Goal: Find specific fact: Find specific fact

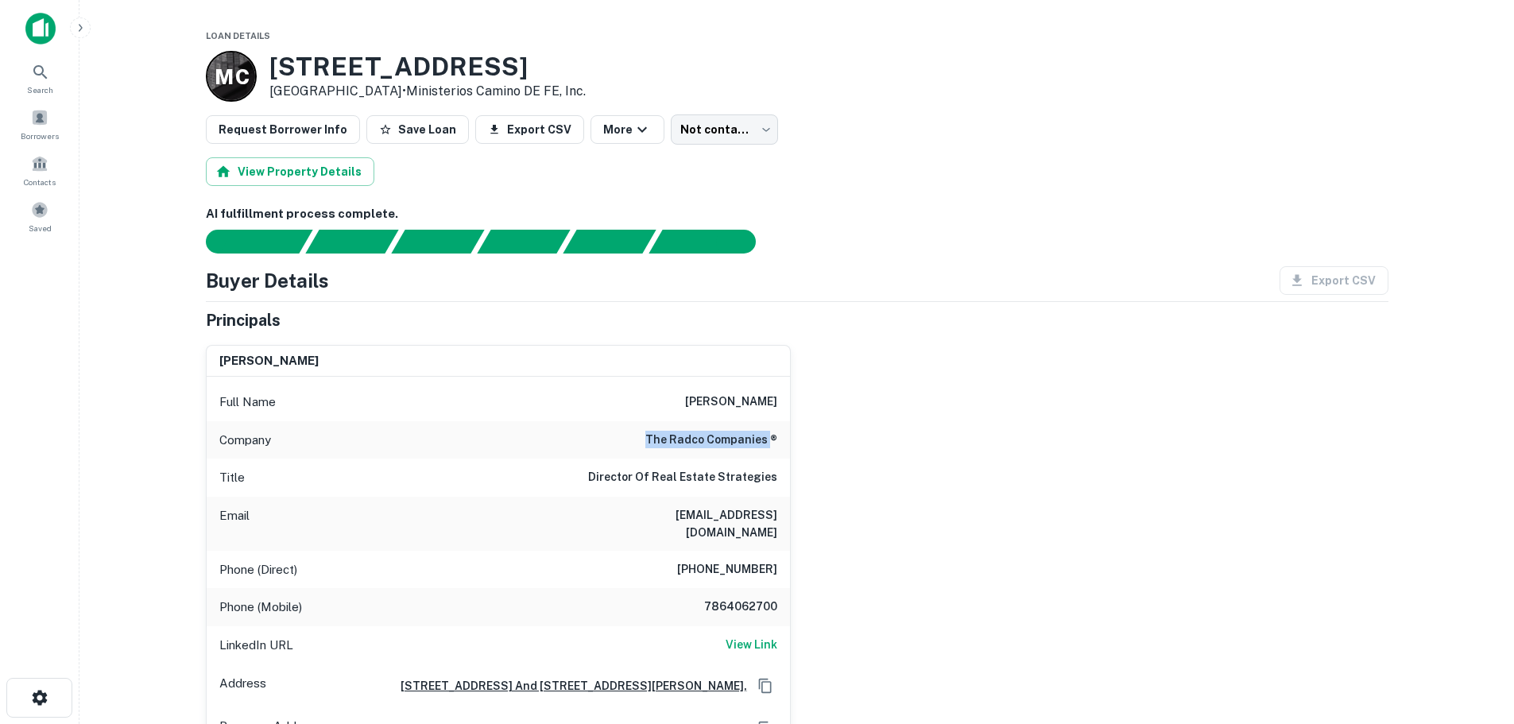
drag, startPoint x: 649, startPoint y: 436, endPoint x: 772, endPoint y: 442, distance: 122.5
click at [772, 442] on div "Company the radco companies ®" at bounding box center [498, 440] width 583 height 38
copy h6 "the radco companies"
drag, startPoint x: 681, startPoint y: 403, endPoint x: 781, endPoint y: 397, distance: 100.3
click at [781, 397] on div "Full Name [PERSON_NAME]" at bounding box center [498, 402] width 583 height 38
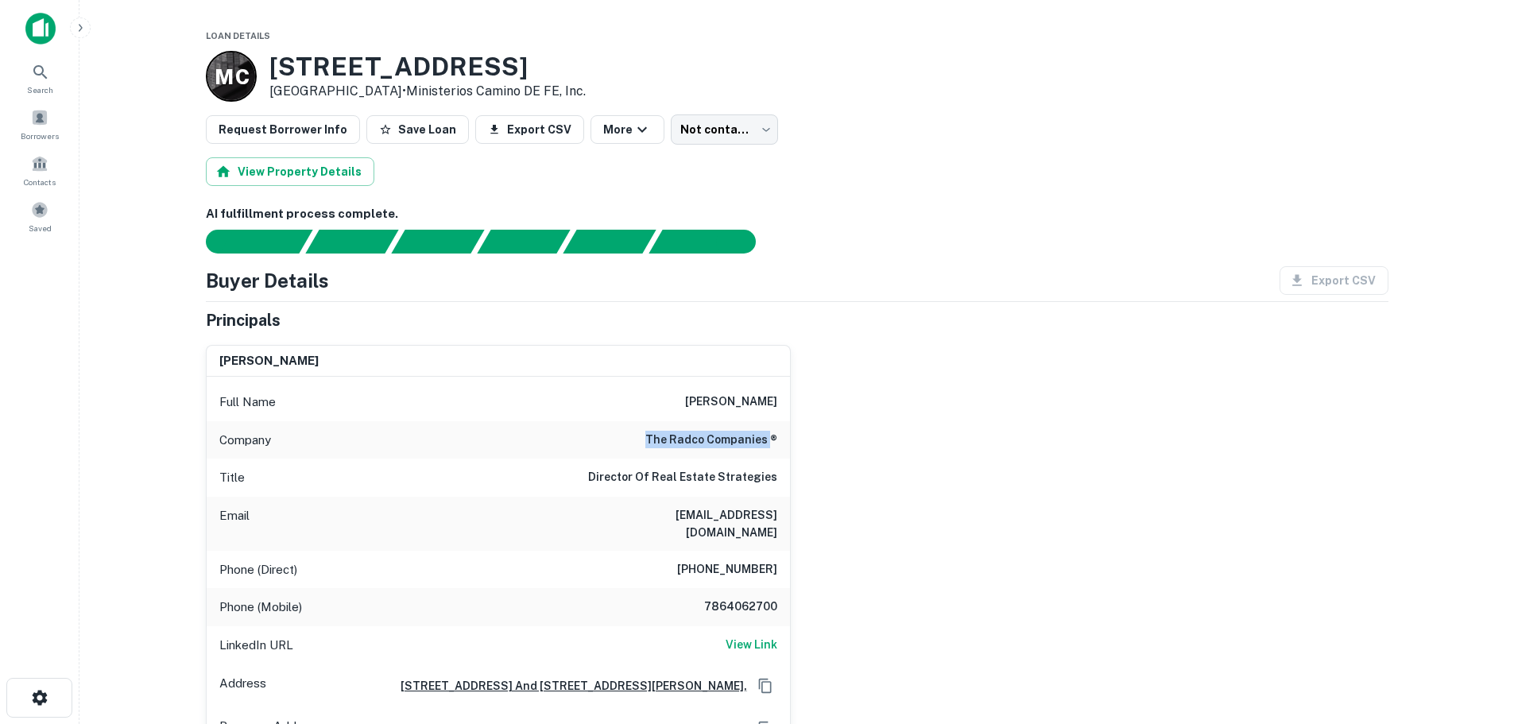
copy h6 "[PERSON_NAME]"
drag, startPoint x: 488, startPoint y: 67, endPoint x: 273, endPoint y: 78, distance: 215.6
click at [273, 78] on h3 "[STREET_ADDRESS]" at bounding box center [427, 67] width 316 height 30
copy h3 "[STREET_ADDRESS]"
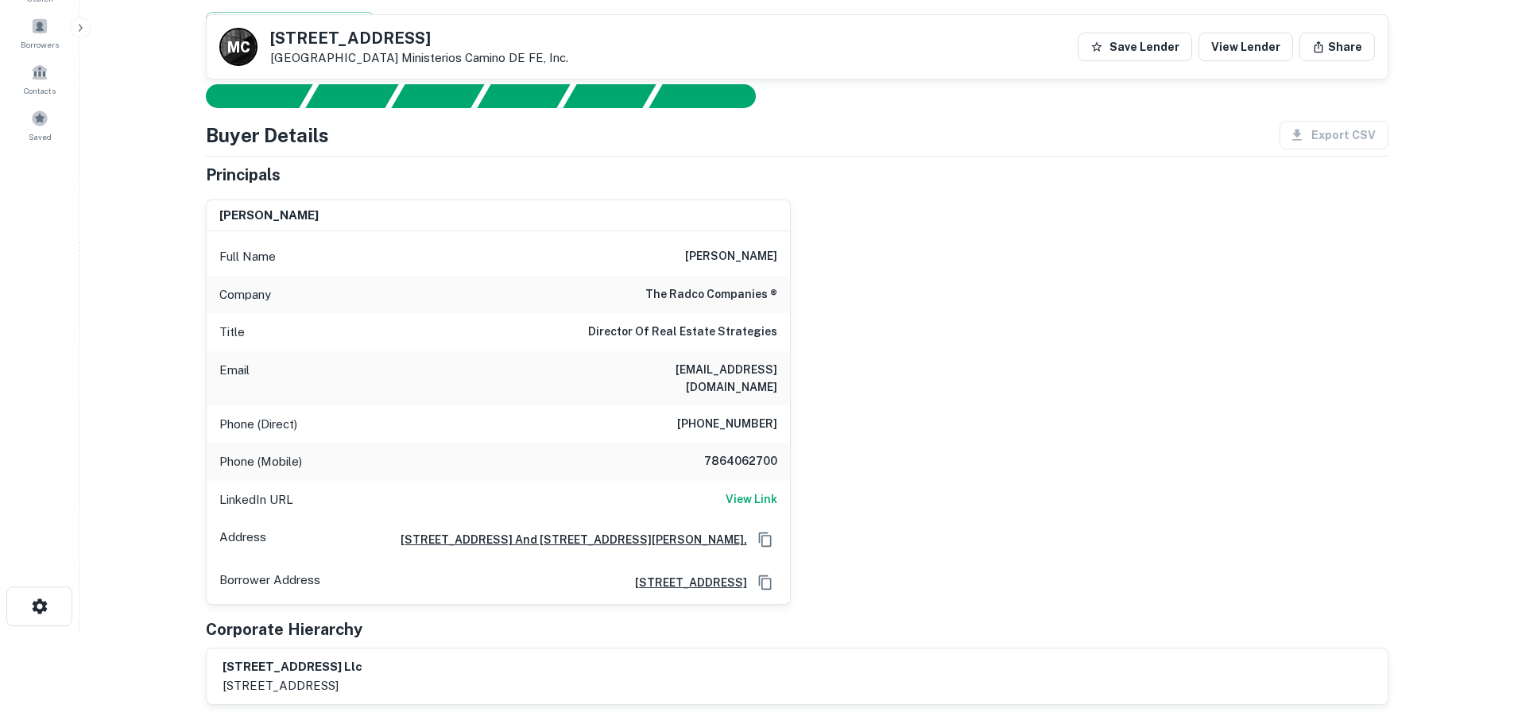
scroll to position [79, 0]
